Goal: Task Accomplishment & Management: Use online tool/utility

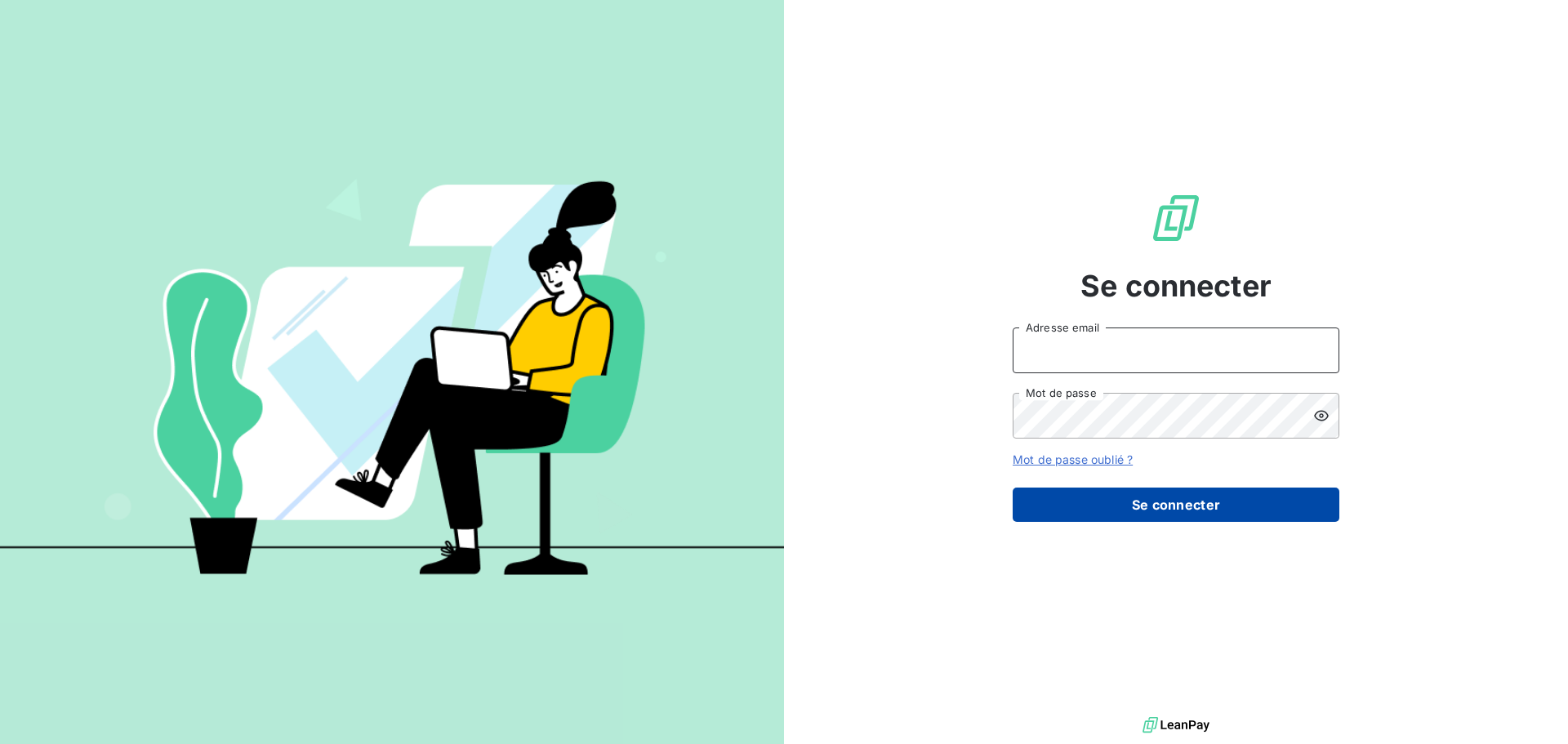
type input "[PERSON_NAME][EMAIL_ADDRESS][PERSON_NAME][PERSON_NAME][DOMAIN_NAME]"
click at [1121, 490] on button "Se connecter" at bounding box center [1176, 505] width 327 height 34
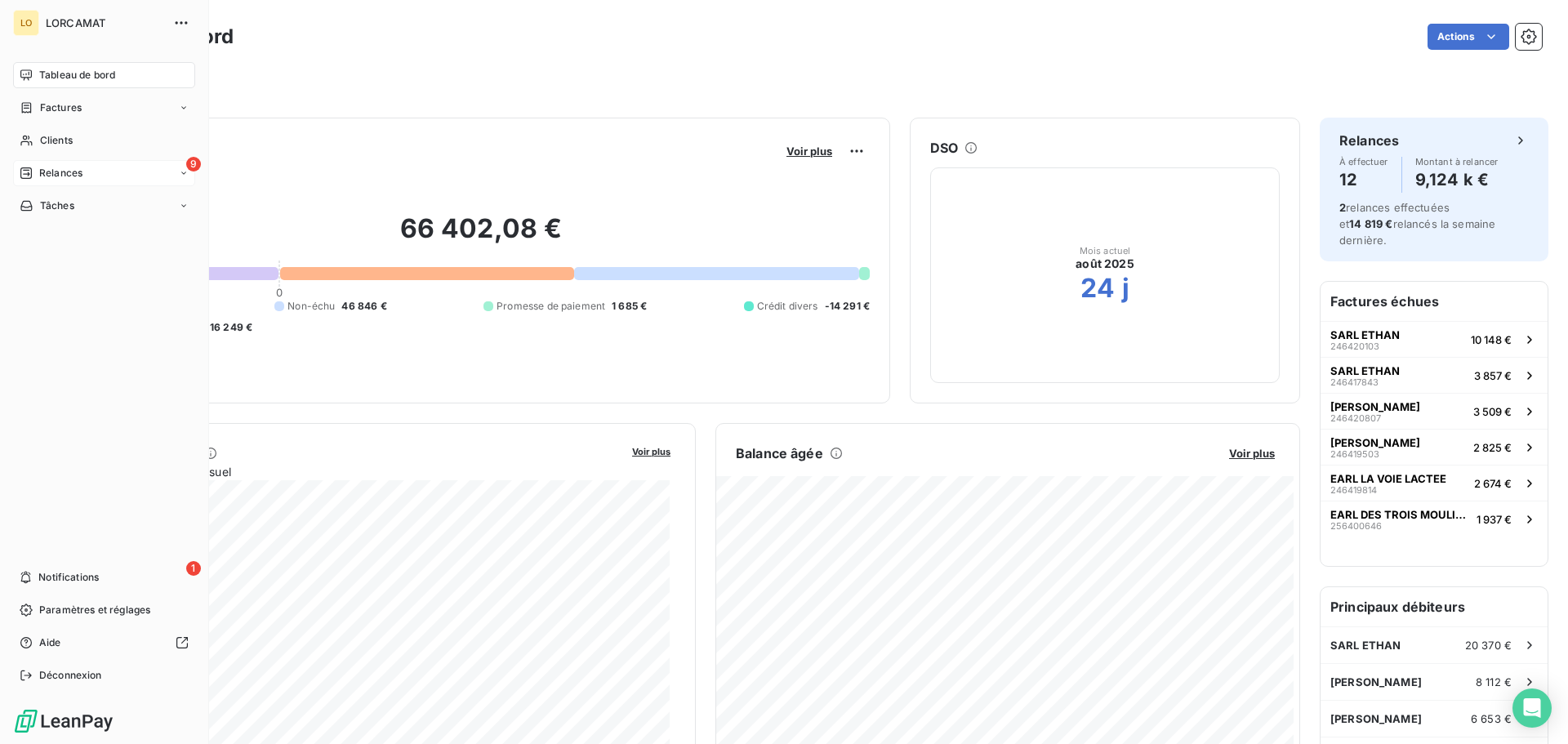
click at [107, 167] on div "9 Relances" at bounding box center [104, 173] width 182 height 26
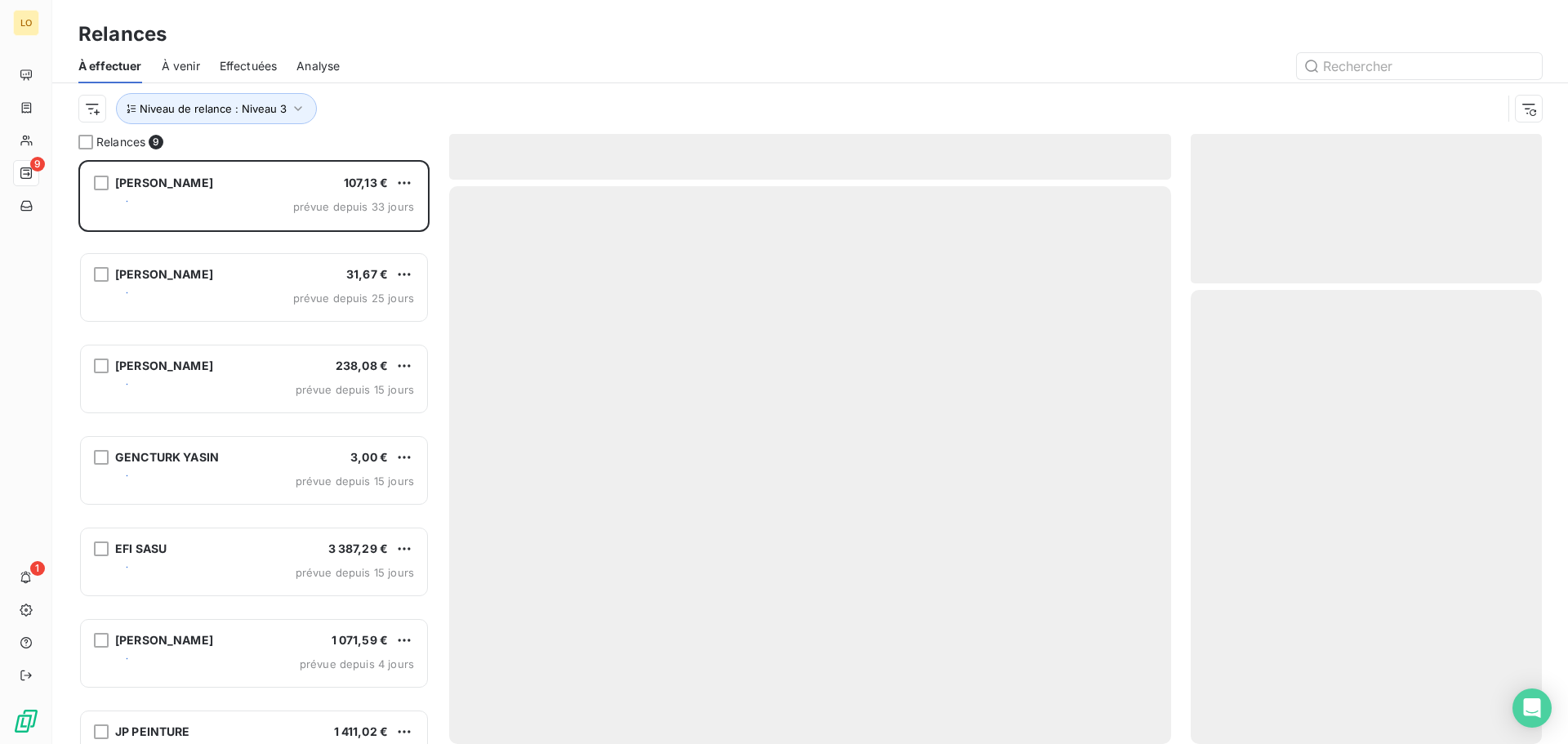
scroll to position [571, 339]
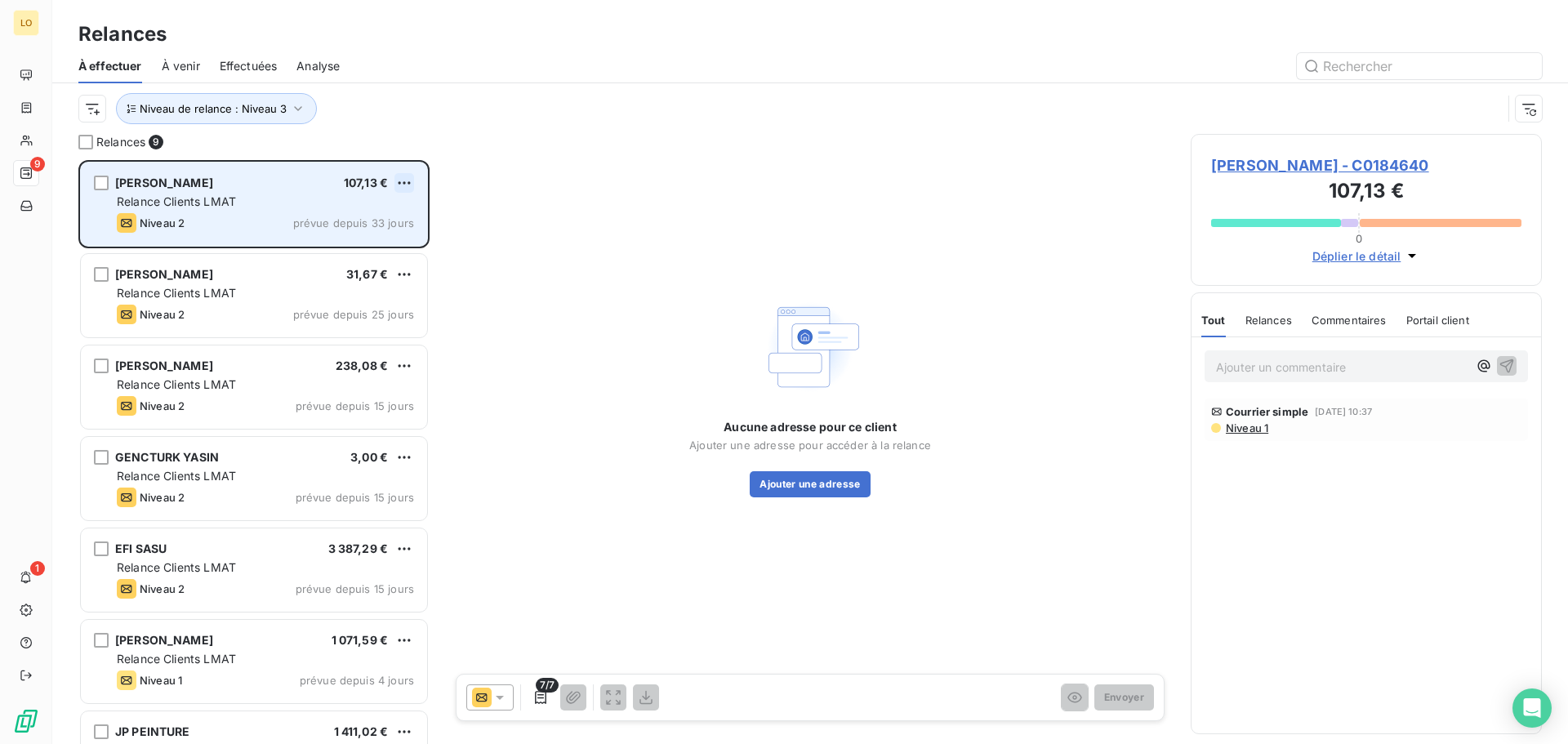
click at [405, 182] on html "LO 9 1 Relances À effectuer À venir Effectuées Analyse Niveau de relance : Nive…" at bounding box center [784, 372] width 1568 height 744
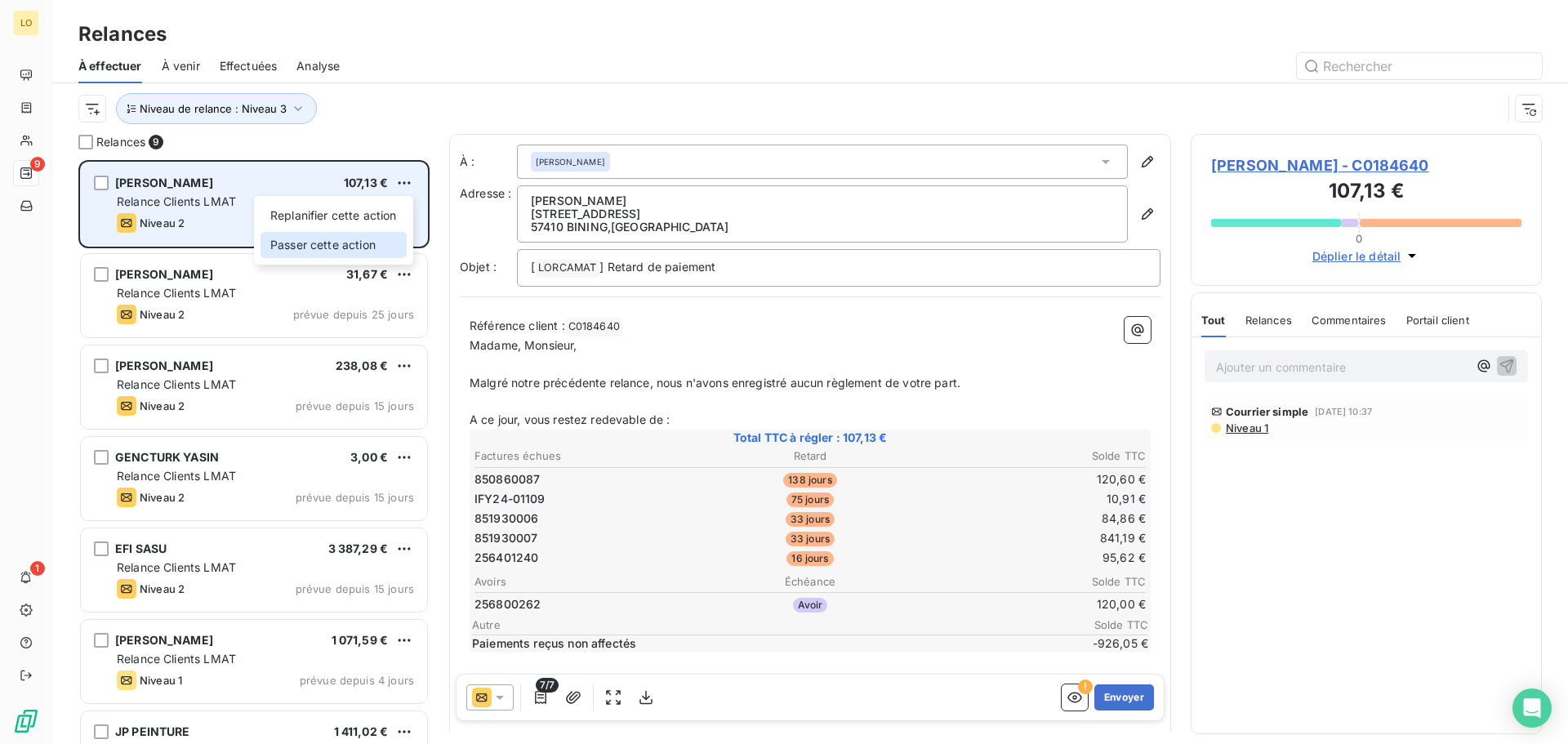
click at [356, 248] on div "Passer cette action" at bounding box center [333, 244] width 146 height 26
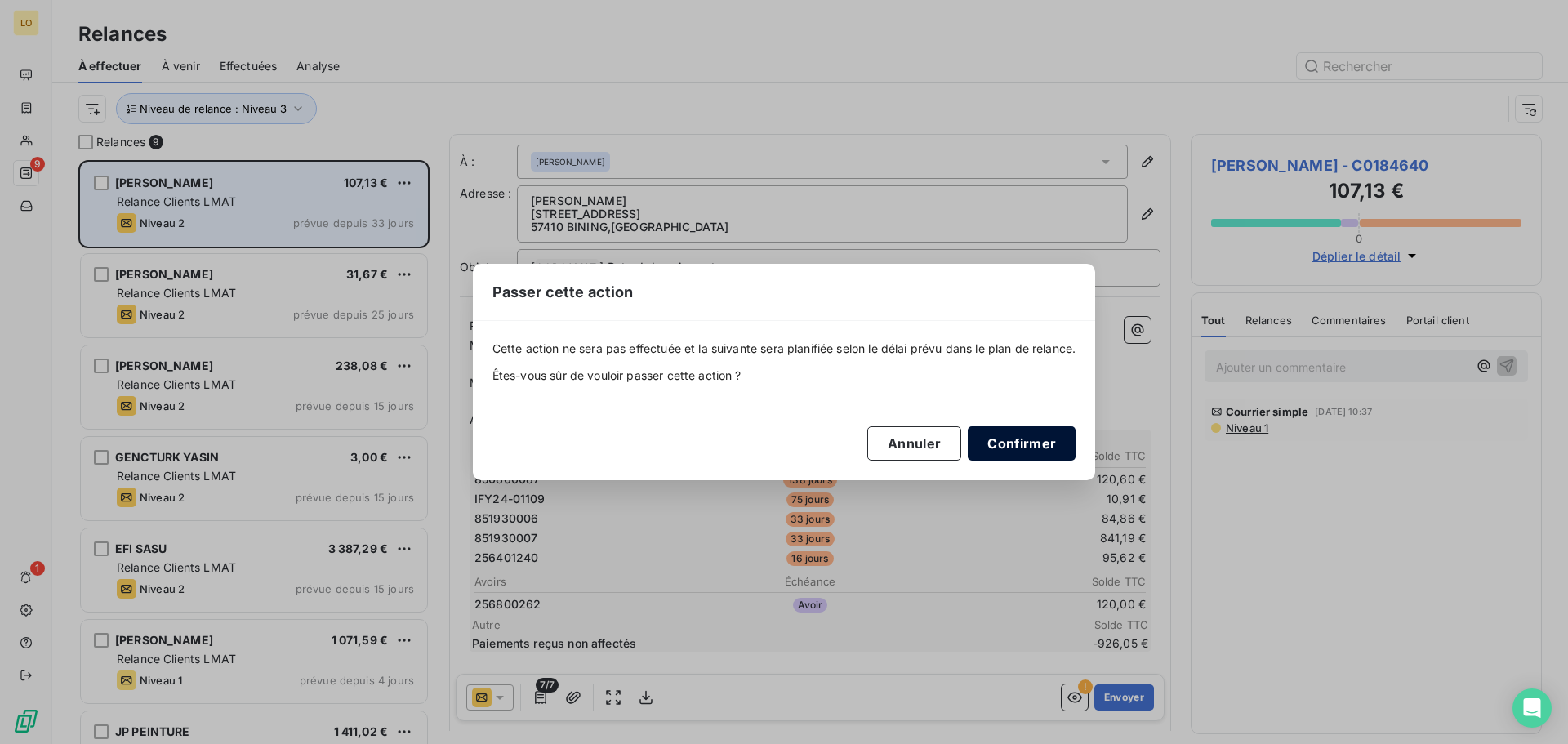
click at [1054, 456] on button "Confirmer" at bounding box center [1021, 444] width 108 height 34
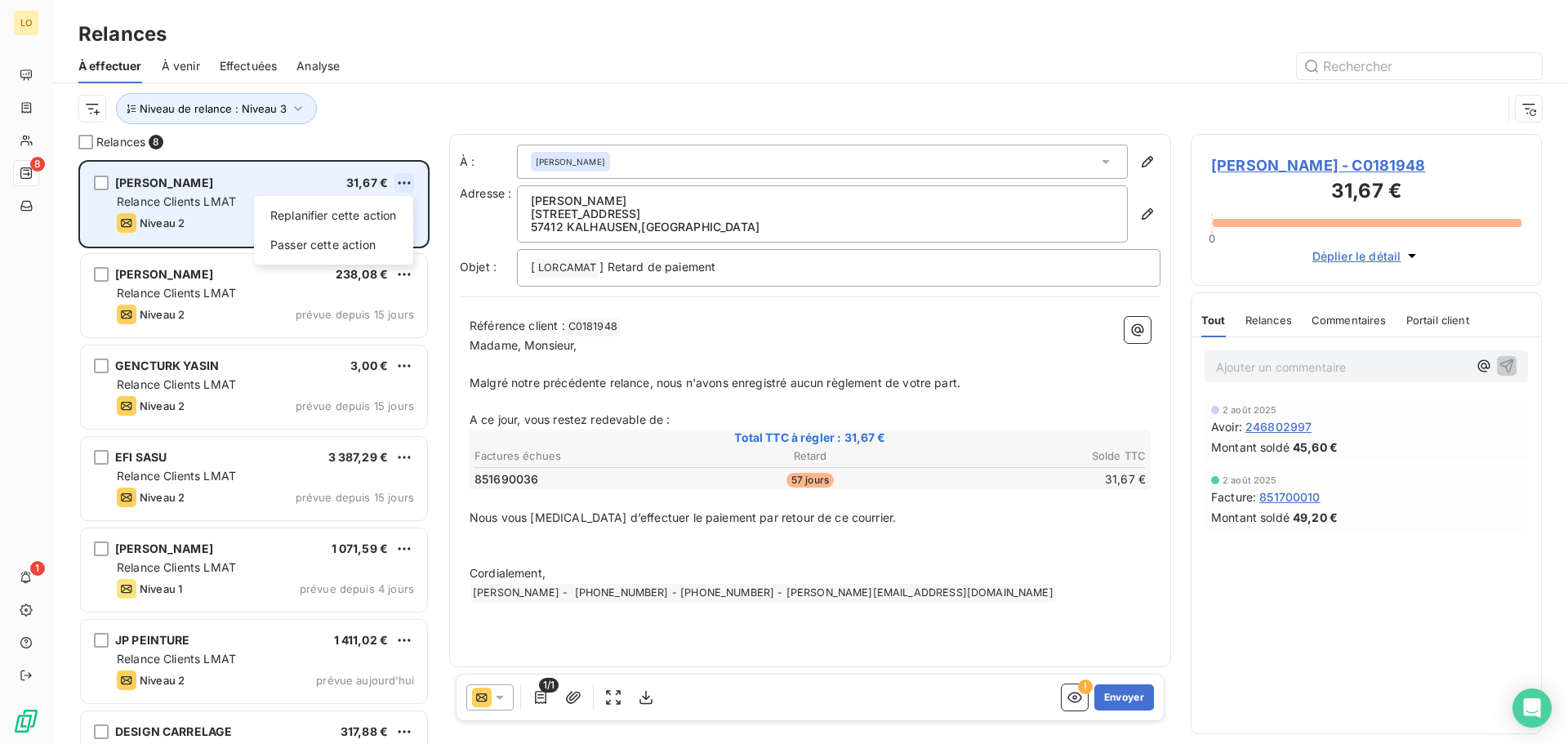
click at [408, 179] on html "LO 8 1 Relances À effectuer À venir Effectuées Analyse Niveau de relance : Nive…" at bounding box center [784, 372] width 1568 height 744
click at [342, 244] on div "Passer cette action" at bounding box center [333, 244] width 146 height 26
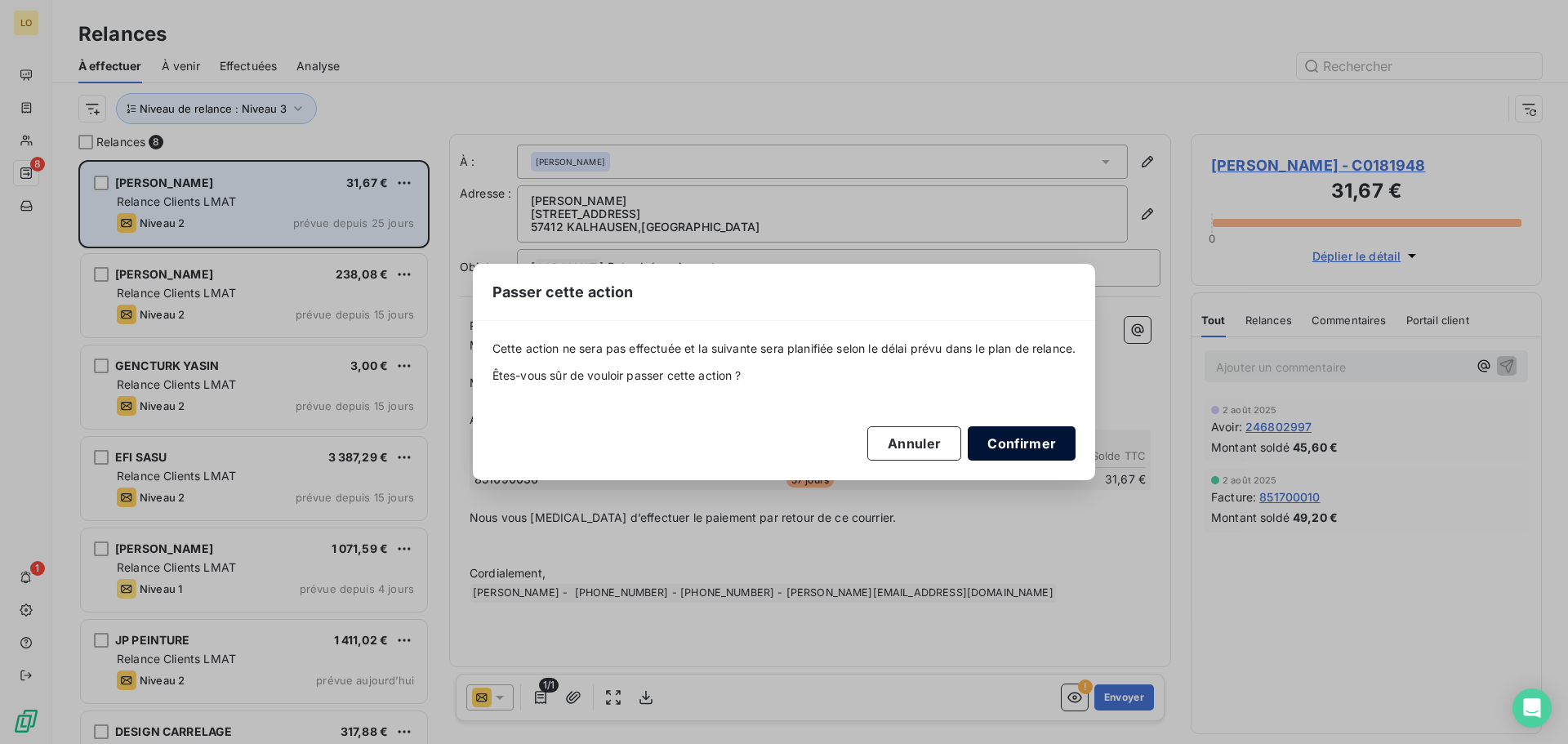
click at [1060, 438] on button "Confirmer" at bounding box center [1021, 444] width 108 height 34
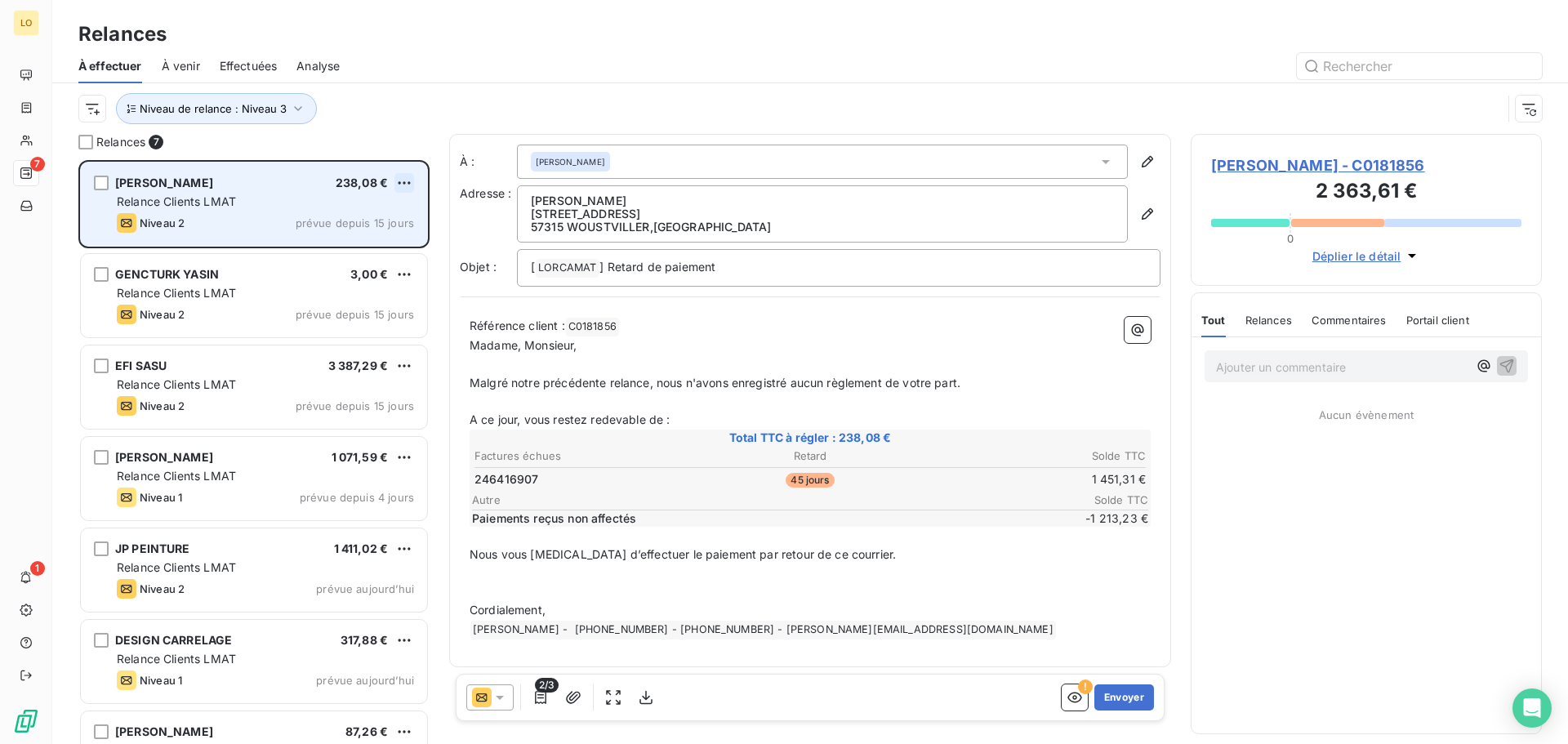
click at [402, 184] on html "LO 7 1 Relances À effectuer À venir Effectuées Analyse Niveau de relance : Nive…" at bounding box center [784, 372] width 1568 height 744
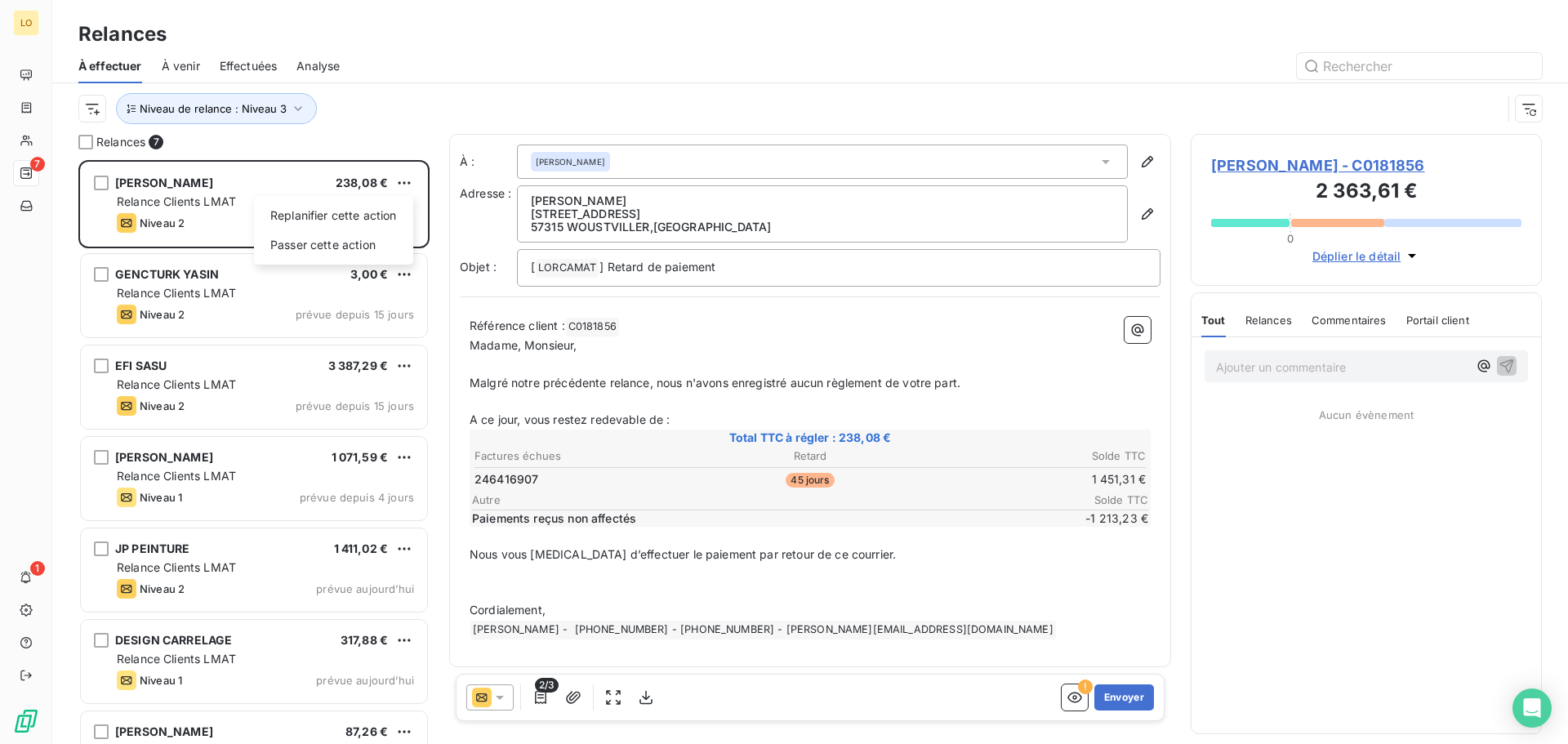
click at [966, 341] on html "LO 7 1 Relances À effectuer À venir Effectuées Analyse Niveau de relance : Nive…" at bounding box center [784, 372] width 1568 height 744
click at [1255, 368] on p "Ajouter un commentaire ﻿" at bounding box center [1342, 367] width 251 height 21
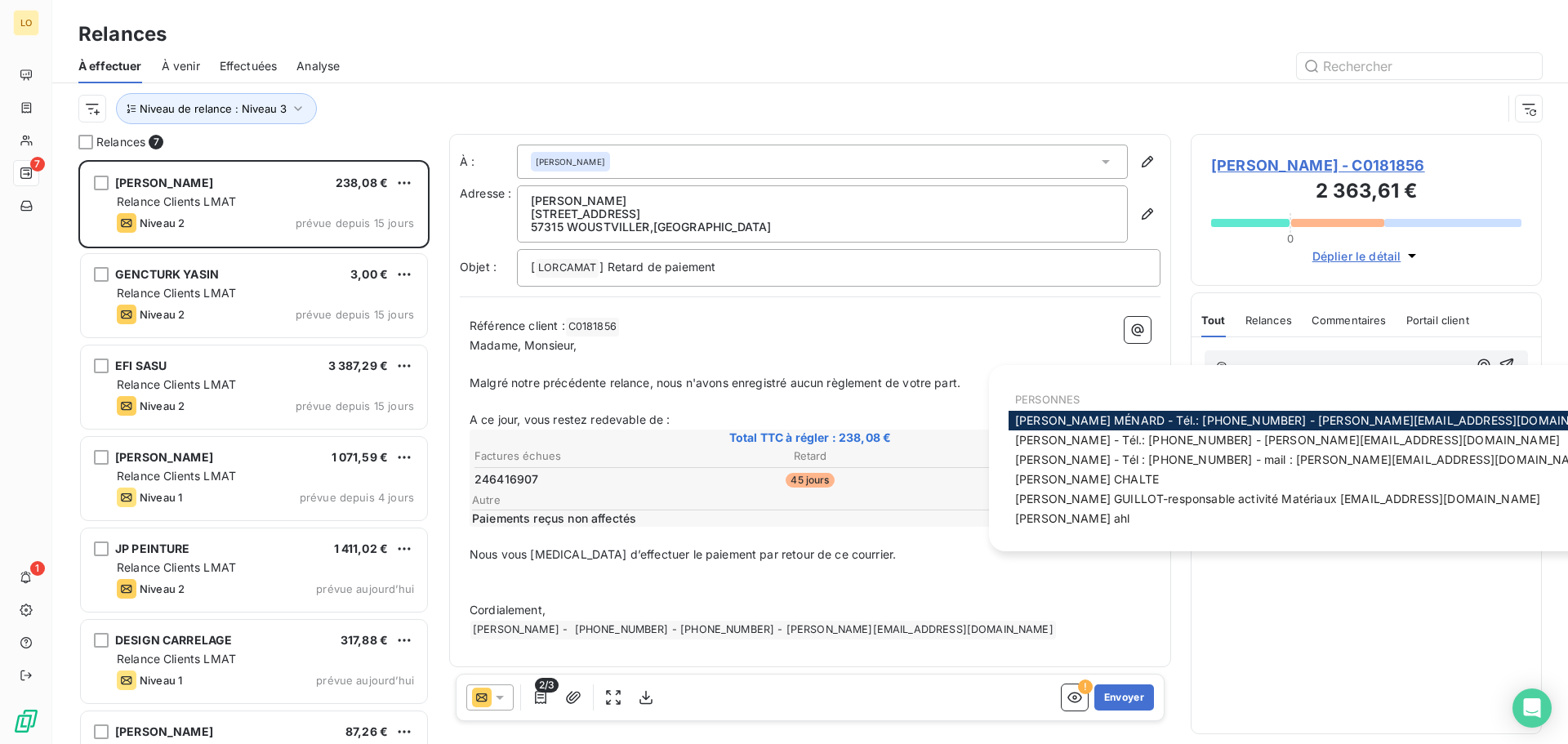
click at [1229, 416] on span "Christine MÉNARD - Tél.: 03 87 56 44 87 - christine.menard@lorca.fr" at bounding box center [1314, 420] width 598 height 13
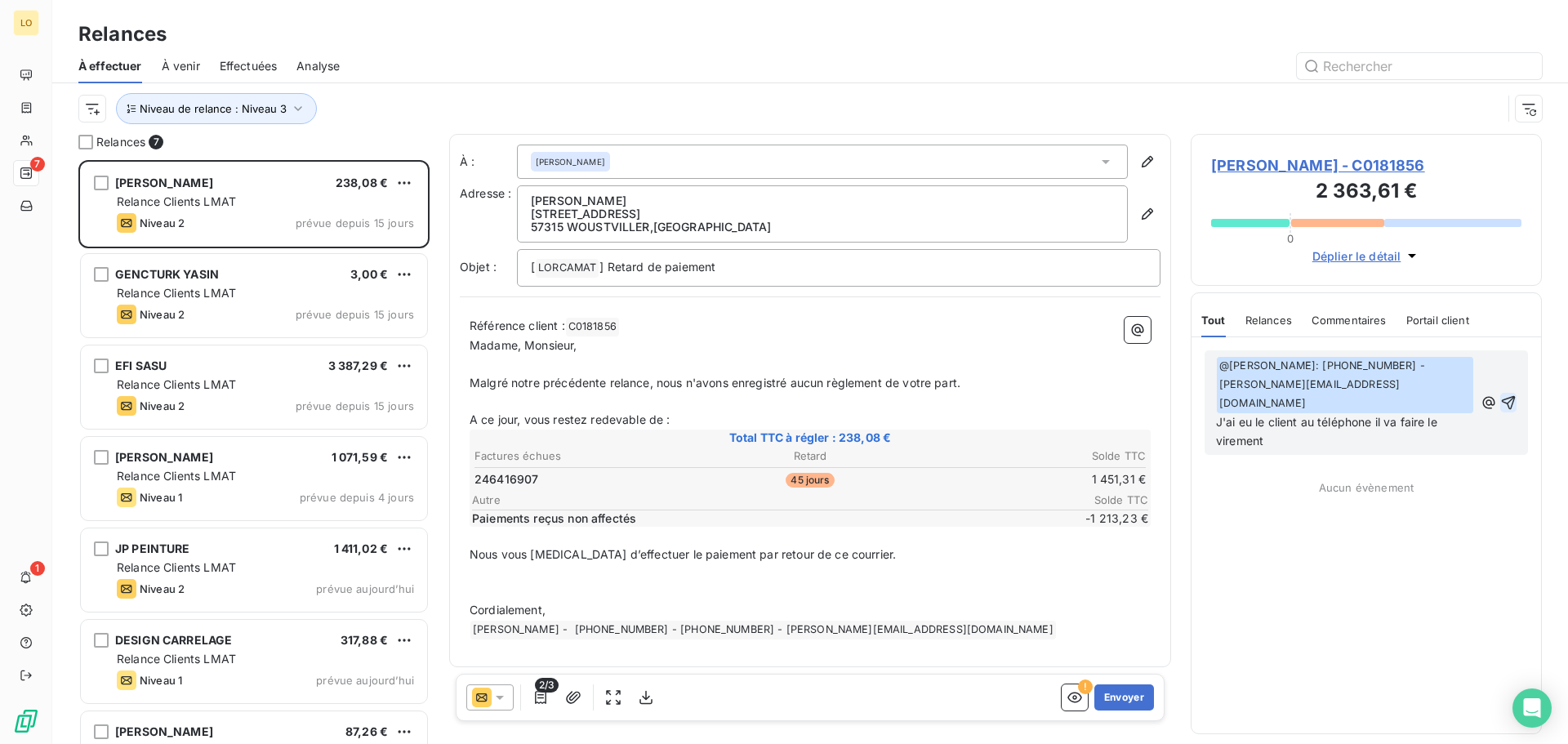
click at [1508, 396] on icon "button" at bounding box center [1508, 403] width 13 height 13
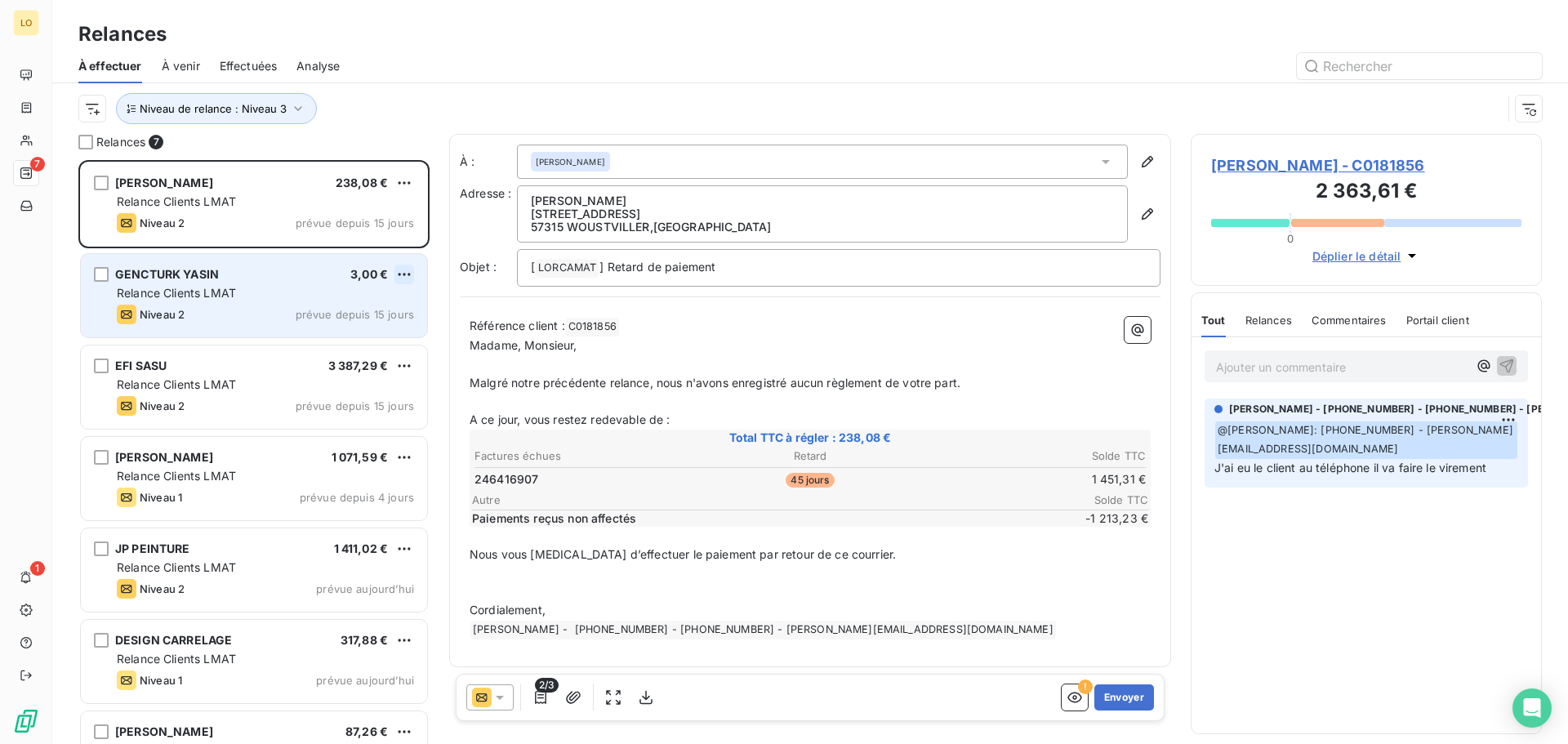
click at [410, 267] on html "LO 7 1 Relances À effectuer À venir Effectuées Analyse Niveau de relance : Nive…" at bounding box center [784, 372] width 1568 height 744
click at [341, 332] on div "Passer cette action" at bounding box center [333, 336] width 146 height 26
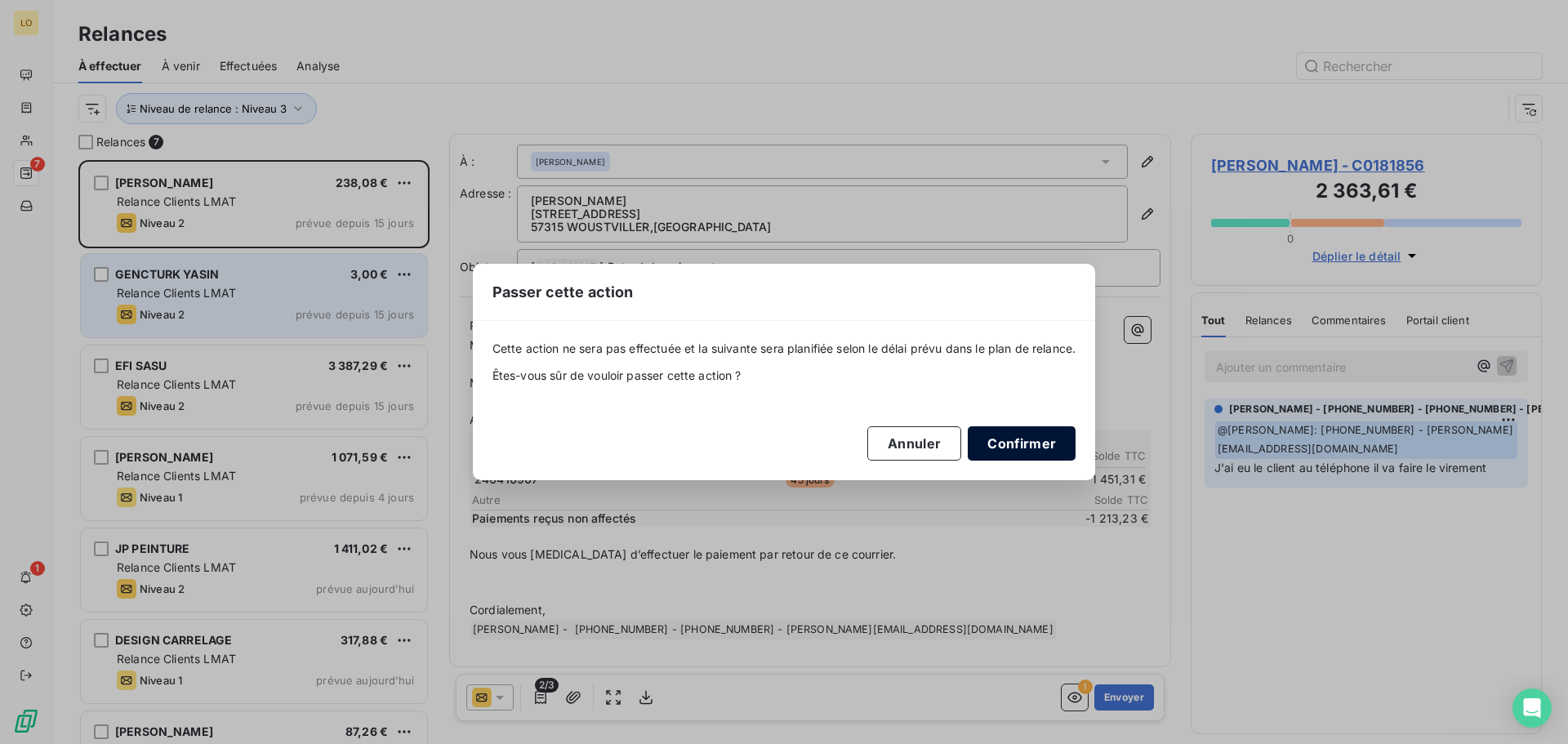
click at [1002, 447] on button "Confirmer" at bounding box center [1021, 444] width 108 height 34
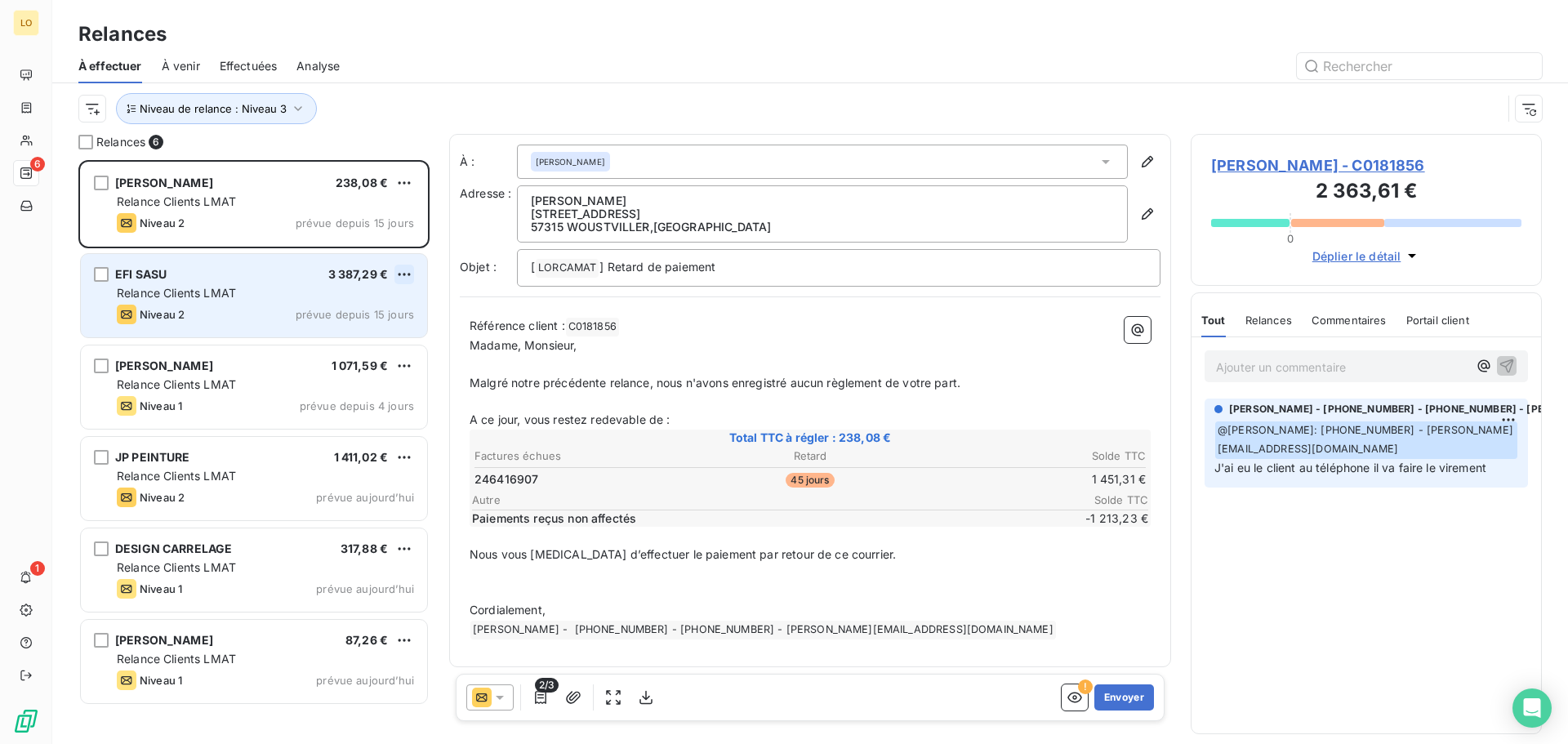
click at [407, 271] on html "LO 6 1 Relances À effectuer À venir Effectuées Analyse Niveau de relance : Nive…" at bounding box center [784, 372] width 1568 height 744
click at [367, 328] on div "Passer cette action" at bounding box center [333, 336] width 146 height 26
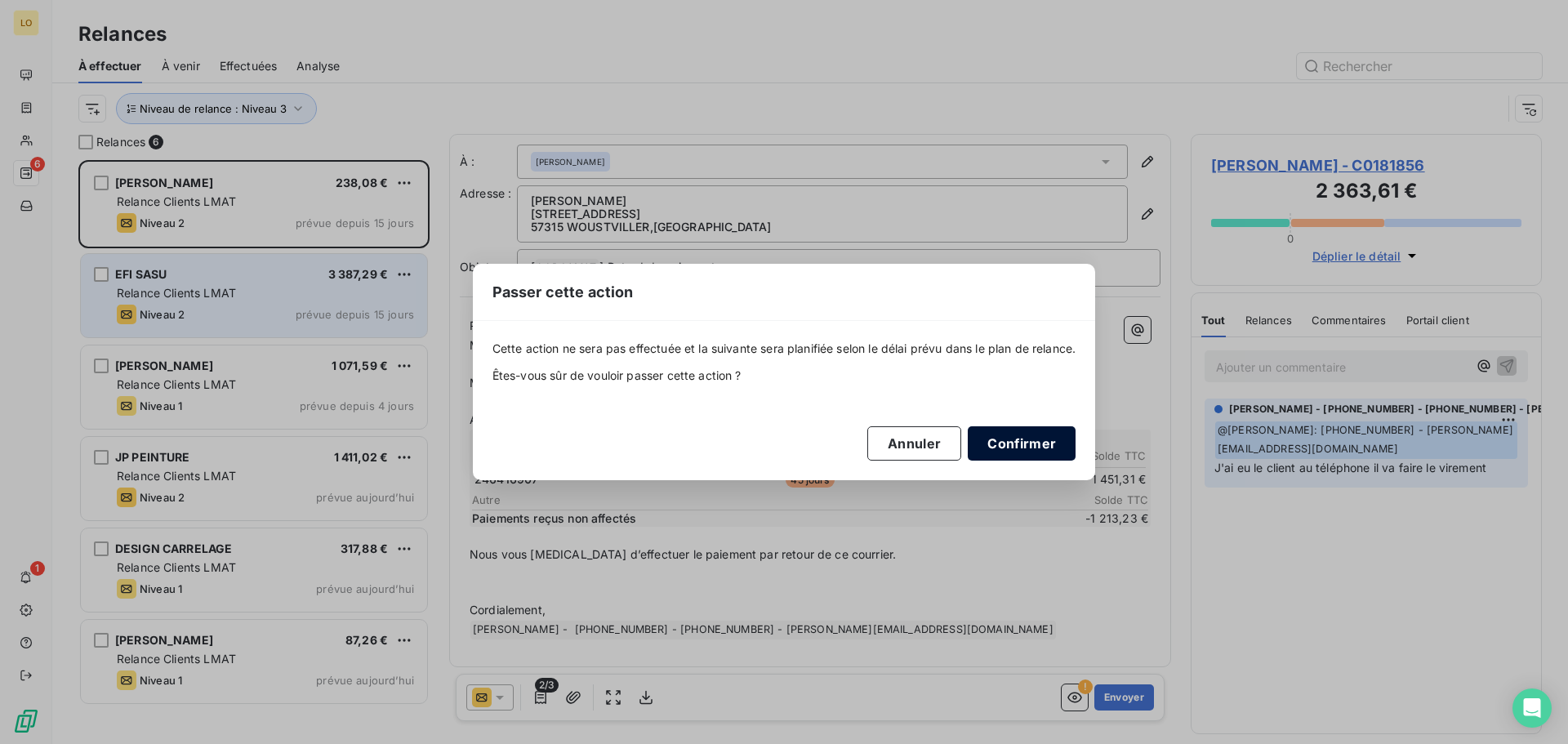
click at [1035, 450] on button "Confirmer" at bounding box center [1021, 444] width 108 height 34
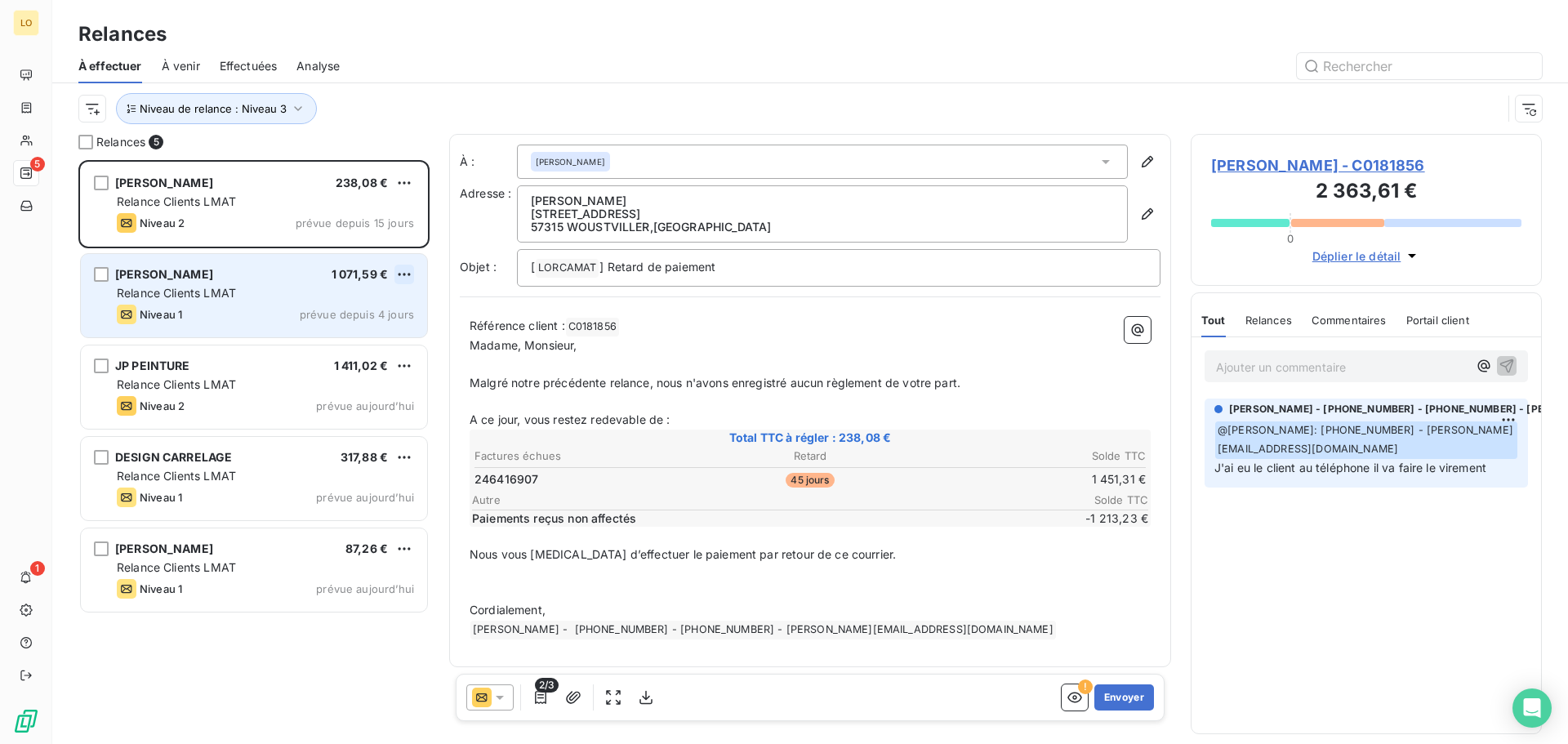
click at [409, 275] on html "LO 5 1 Relances À effectuer À venir Effectuées Analyse Niveau de relance : Nive…" at bounding box center [784, 372] width 1568 height 744
click at [374, 331] on div "Passer cette action" at bounding box center [333, 336] width 146 height 26
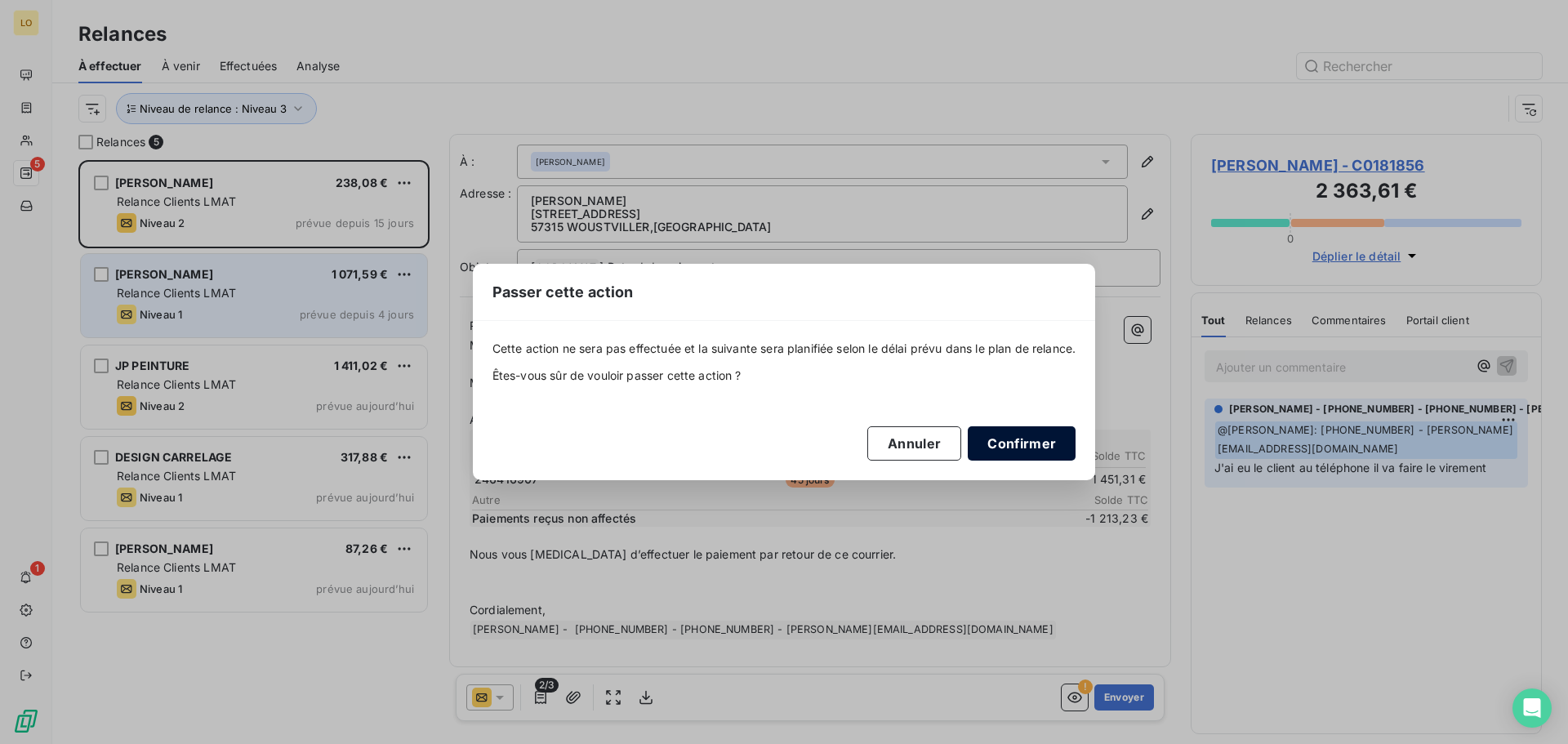
click at [1045, 443] on button "Confirmer" at bounding box center [1021, 444] width 108 height 34
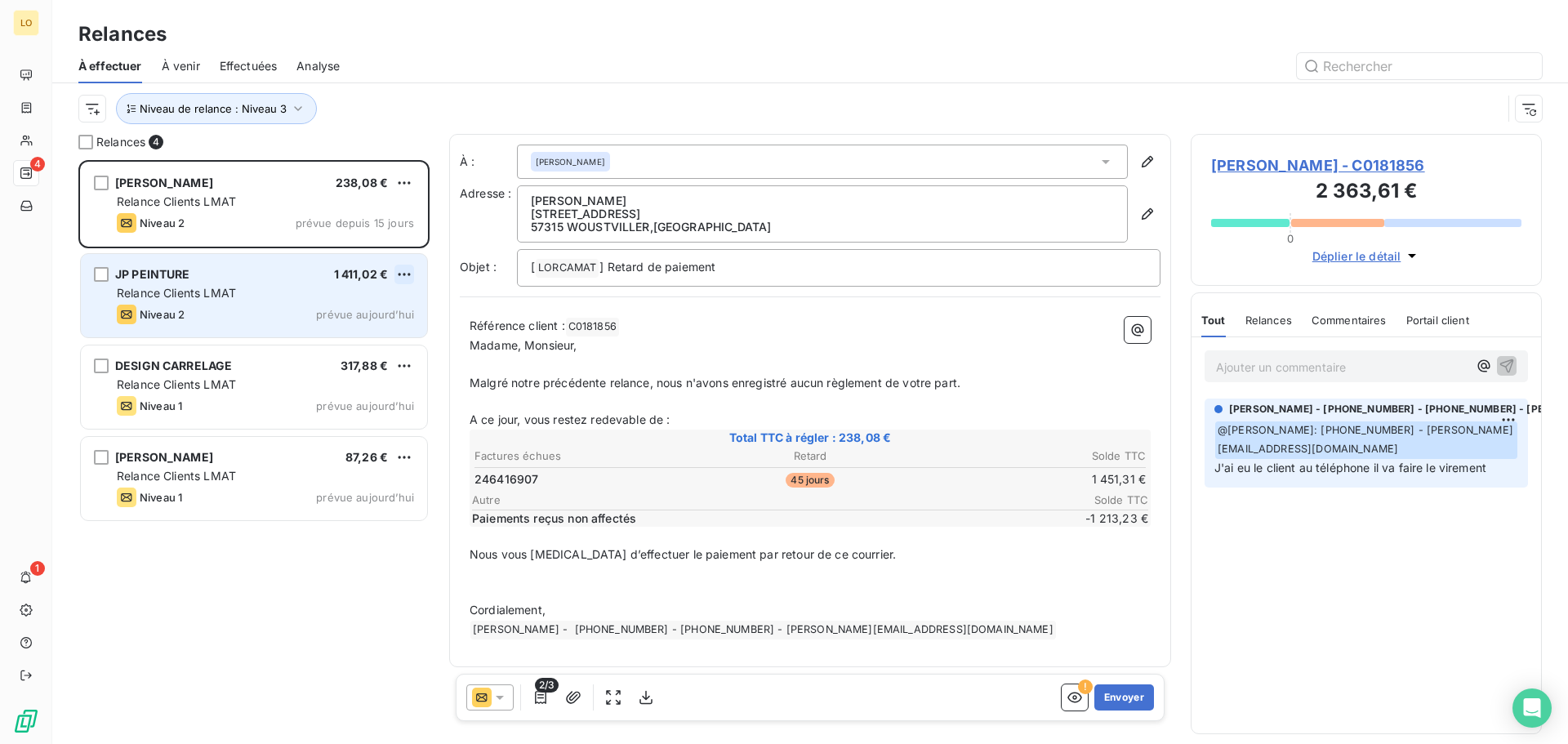
click at [403, 278] on html "LO 4 1 Relances À effectuer À venir Effectuées Analyse Niveau de relance : Nive…" at bounding box center [784, 372] width 1568 height 744
click at [345, 329] on div "Passer cette action" at bounding box center [333, 336] width 146 height 26
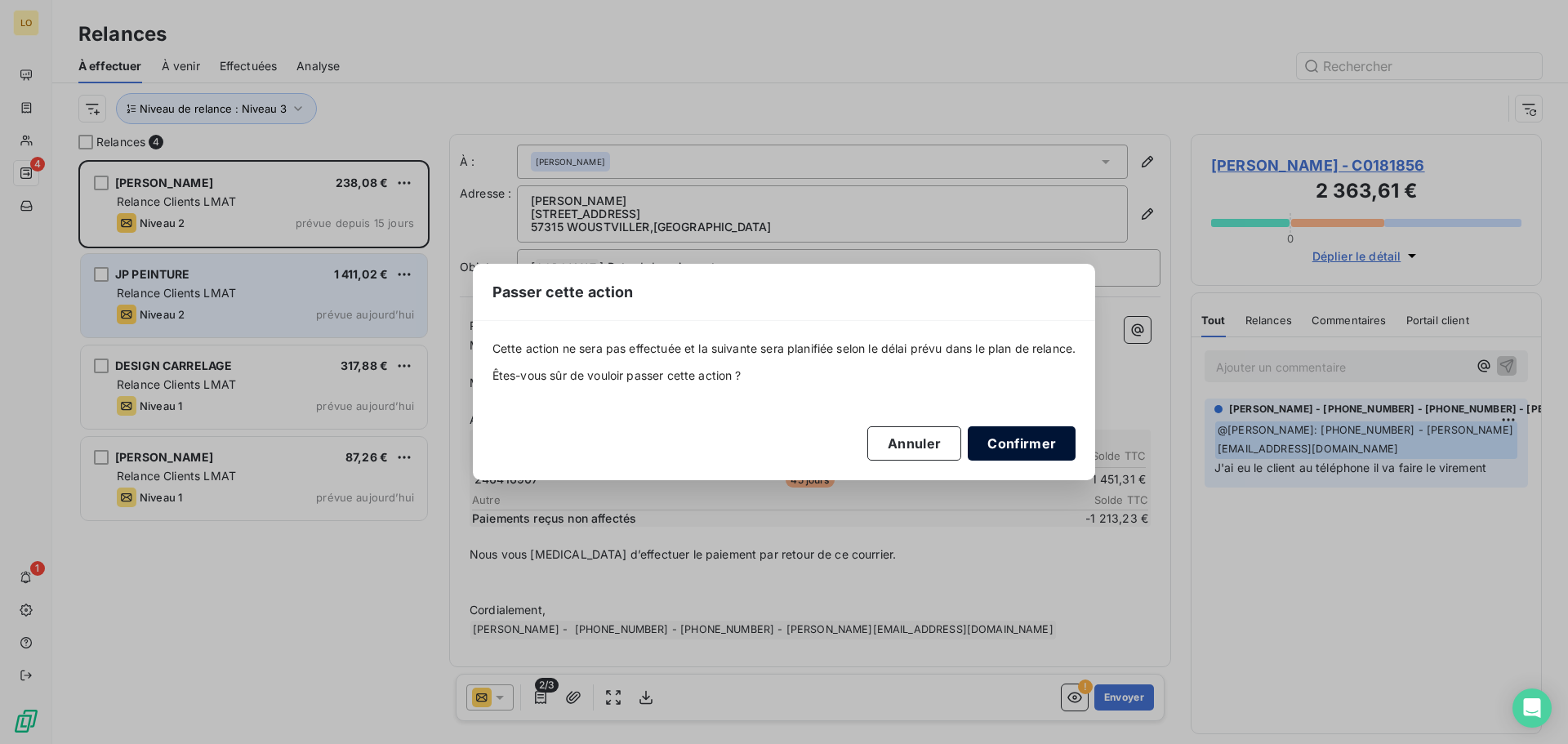
click at [990, 445] on button "Confirmer" at bounding box center [1021, 444] width 108 height 34
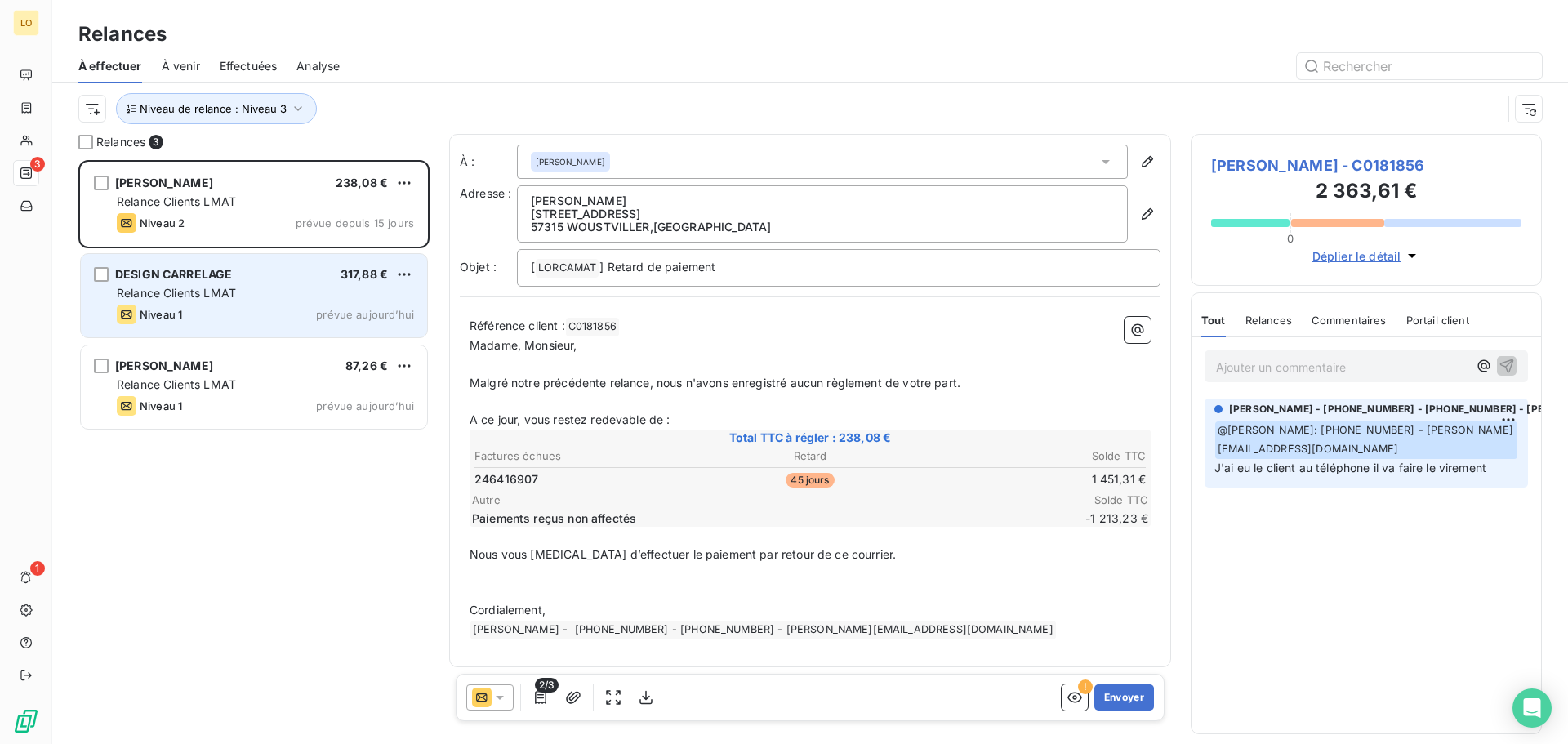
click at [300, 297] on div "Relance Clients LMAT" at bounding box center [265, 293] width 297 height 16
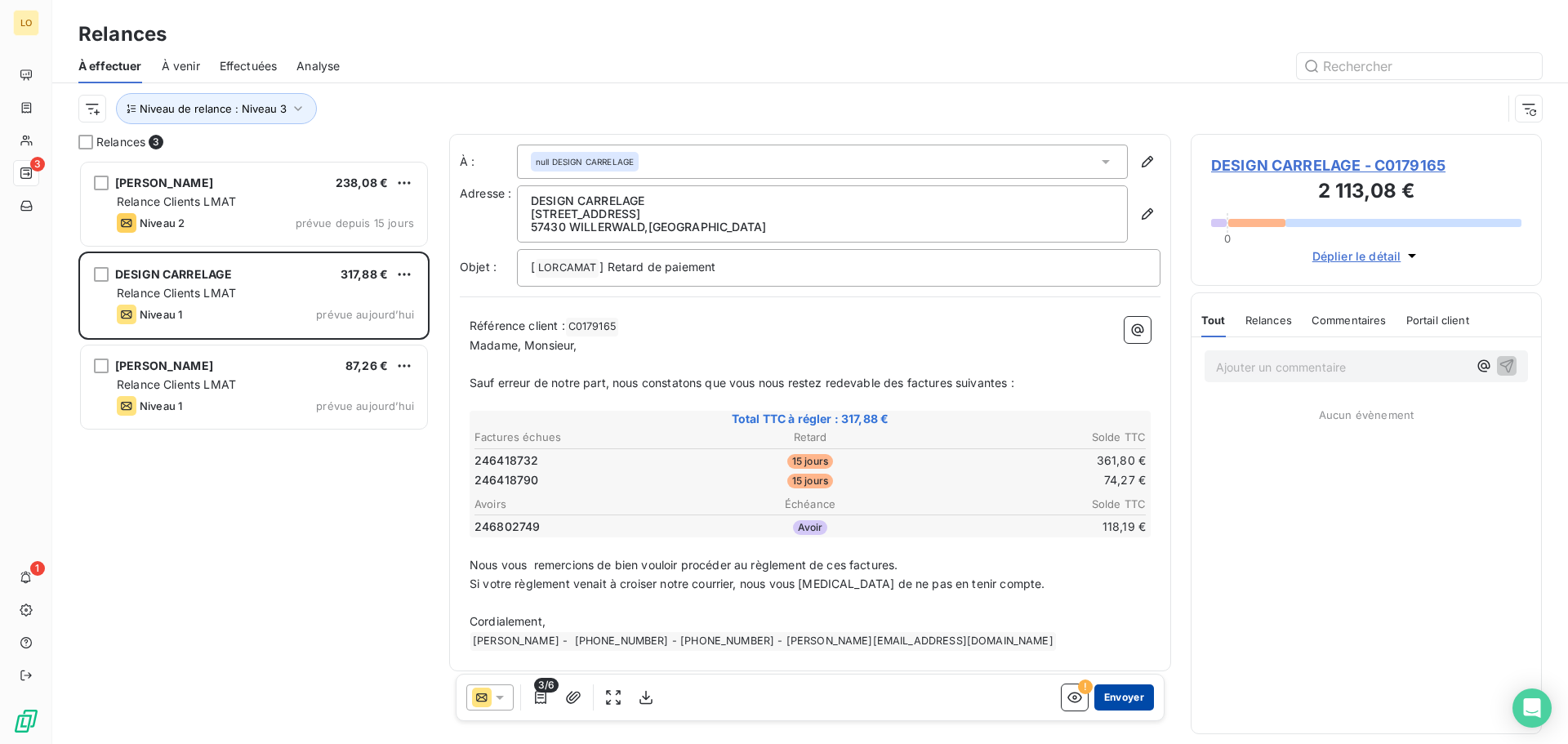
click at [1103, 709] on button "Envoyer" at bounding box center [1123, 697] width 59 height 26
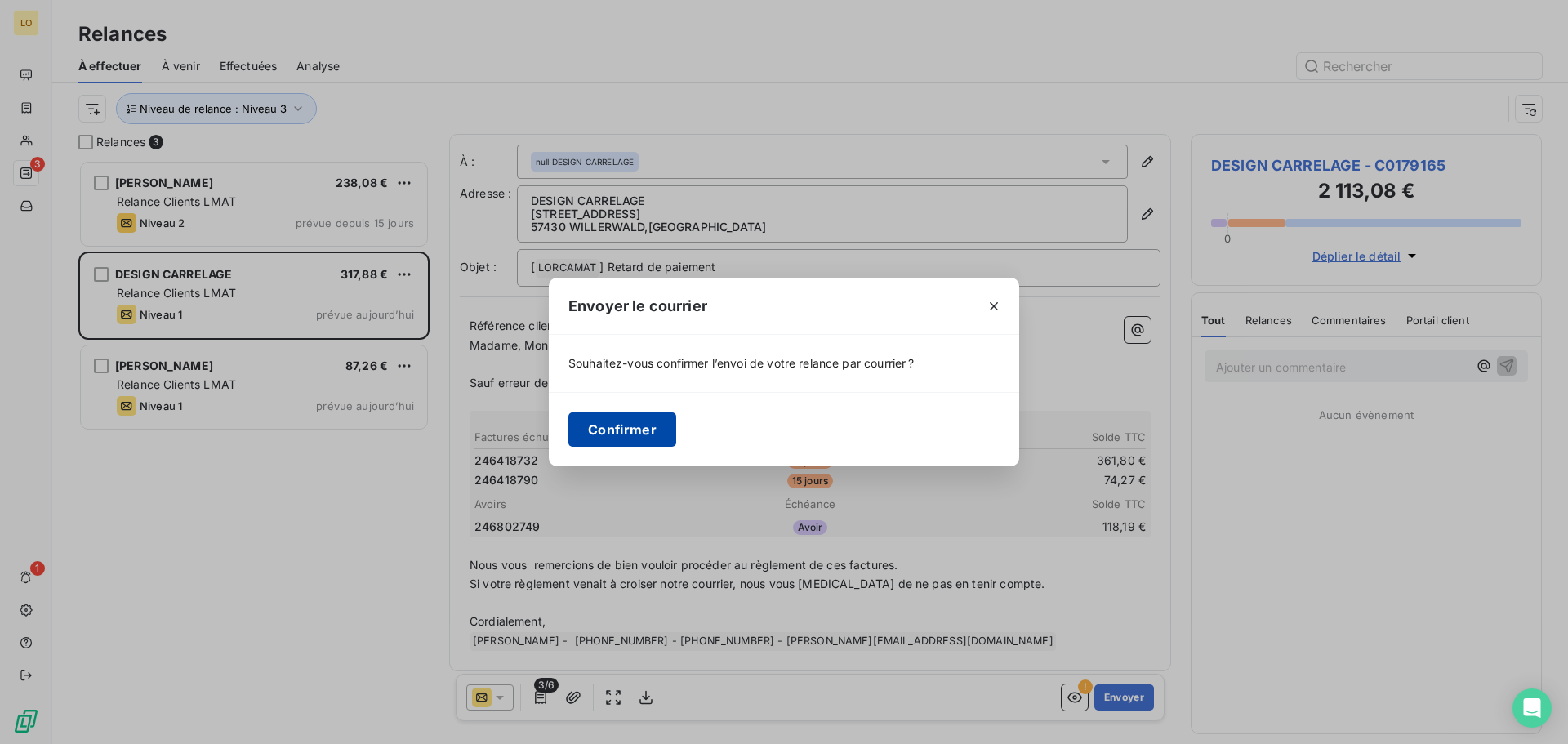
click at [634, 436] on button "Confirmer" at bounding box center [622, 430] width 108 height 34
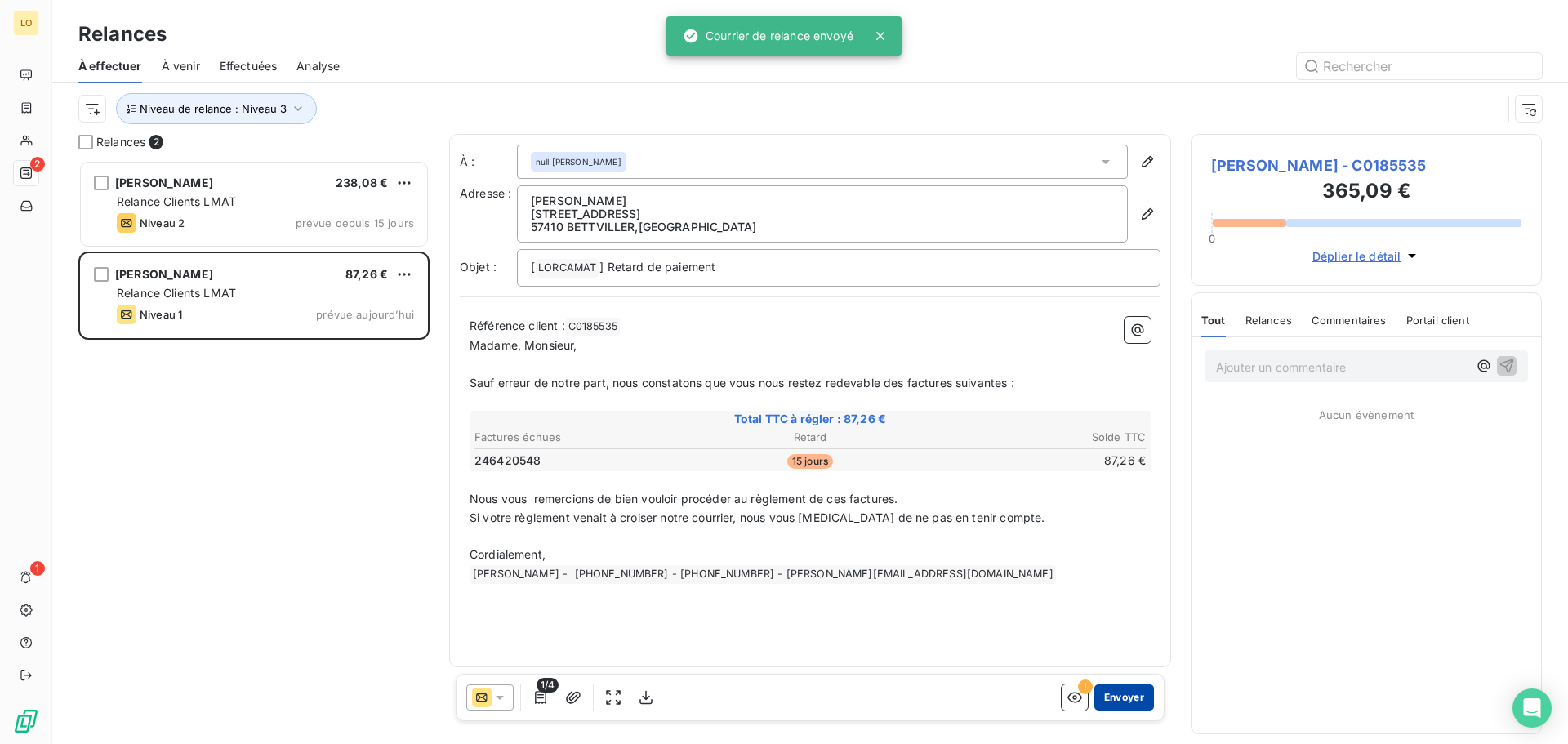
click at [1137, 699] on button "Envoyer" at bounding box center [1123, 697] width 59 height 26
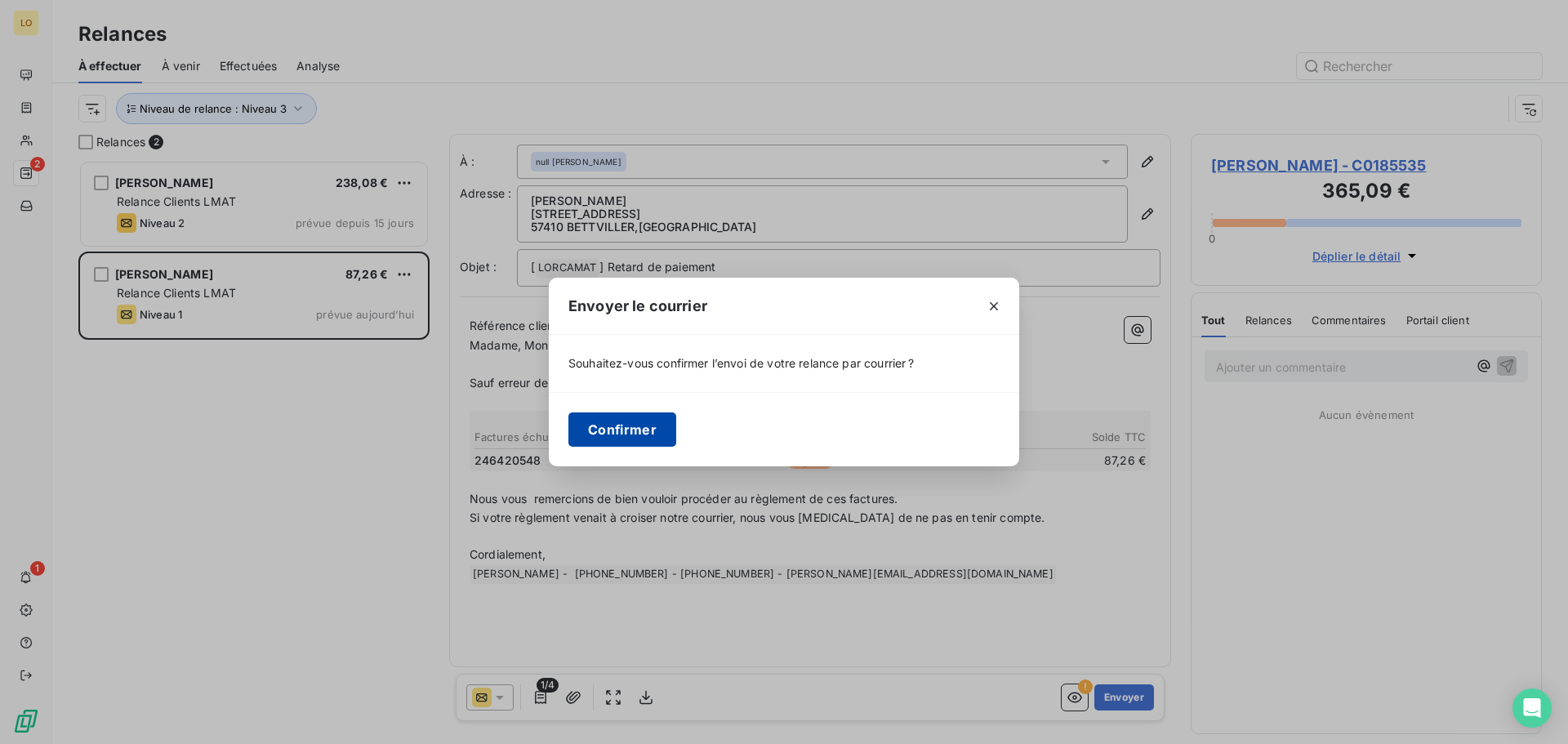
click at [627, 437] on button "Confirmer" at bounding box center [622, 430] width 108 height 34
